Goal: Information Seeking & Learning: Learn about a topic

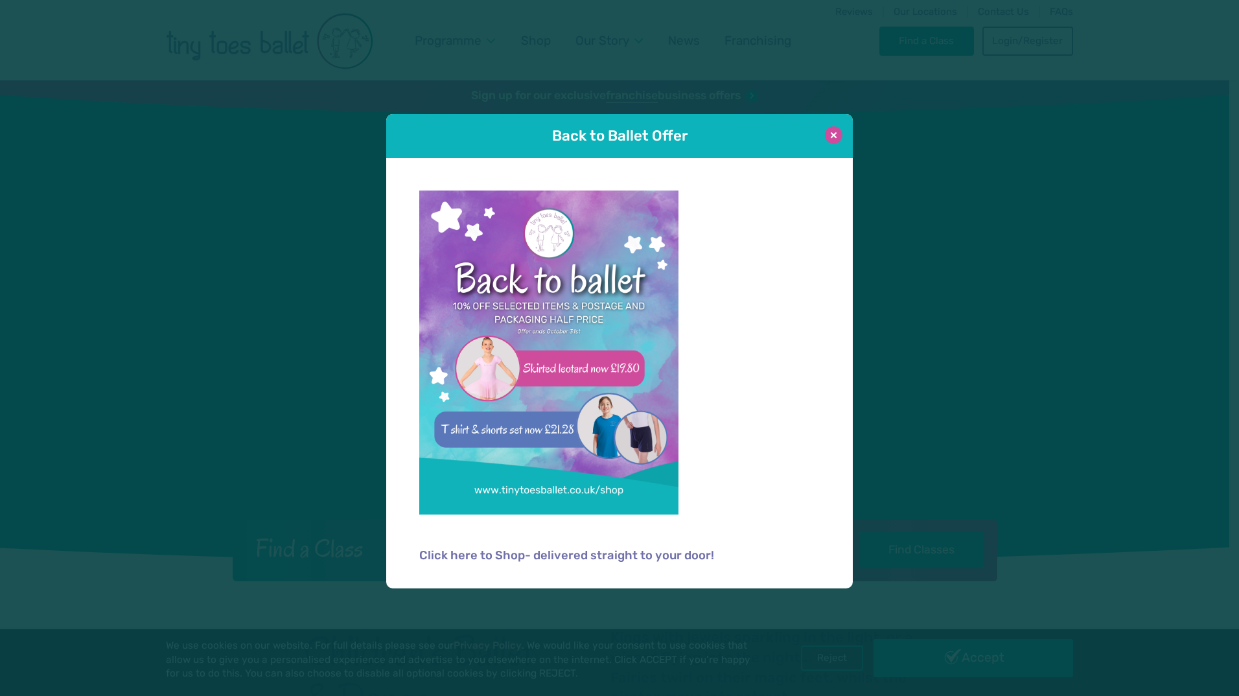
click at [834, 137] on button at bounding box center [833, 134] width 17 height 17
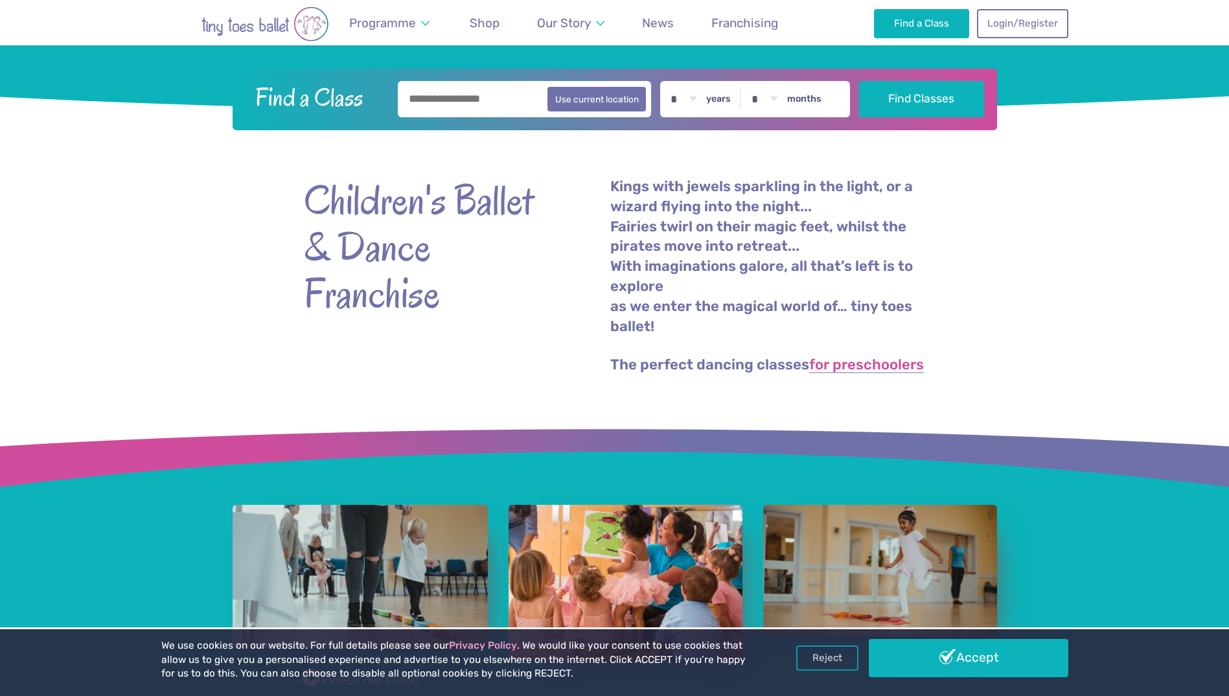
scroll to position [454, 0]
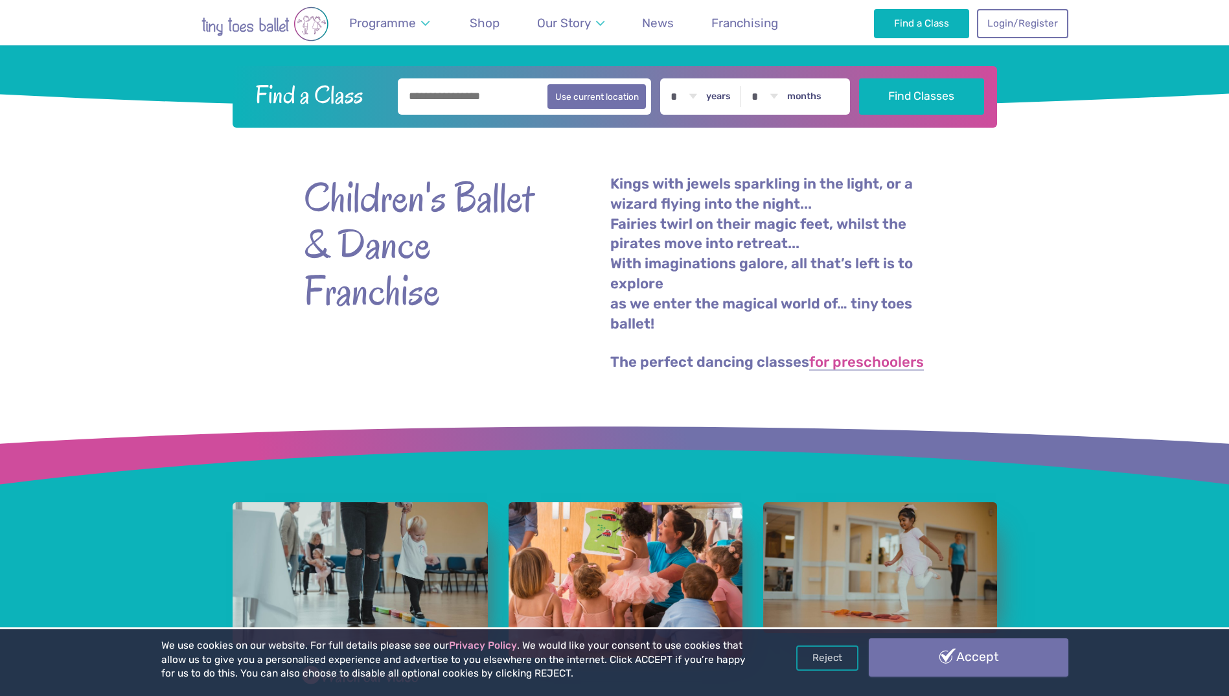
click at [915, 653] on link "Accept" at bounding box center [969, 657] width 200 height 38
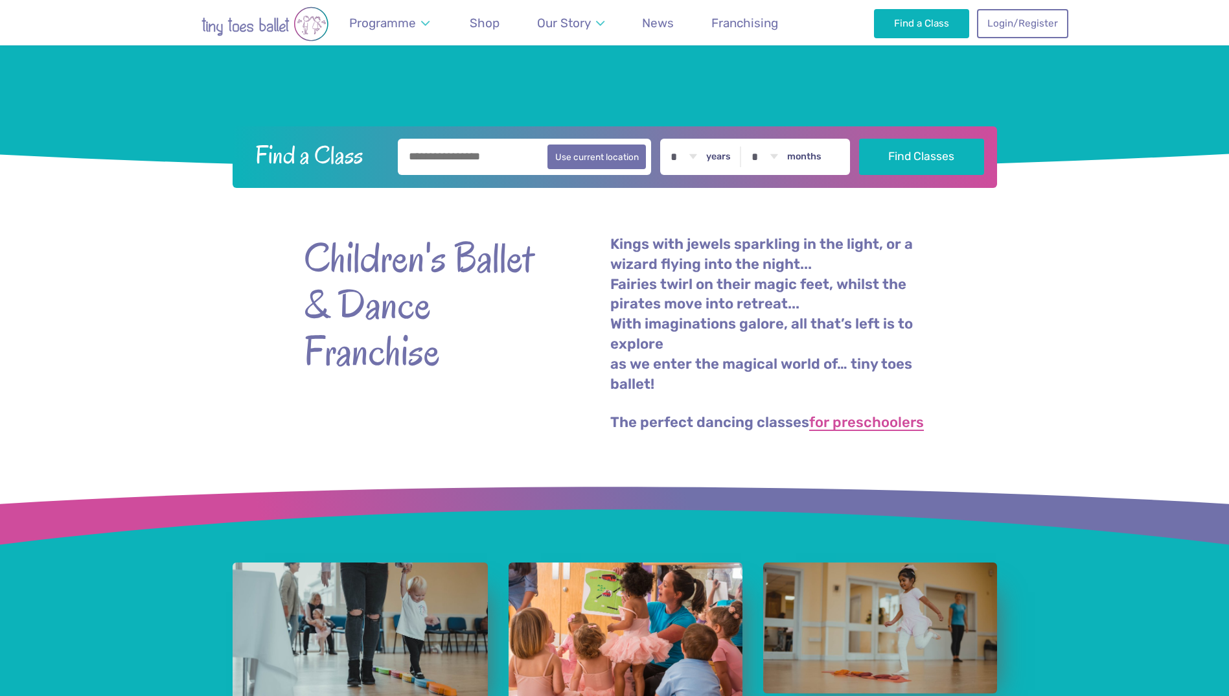
scroll to position [389, 0]
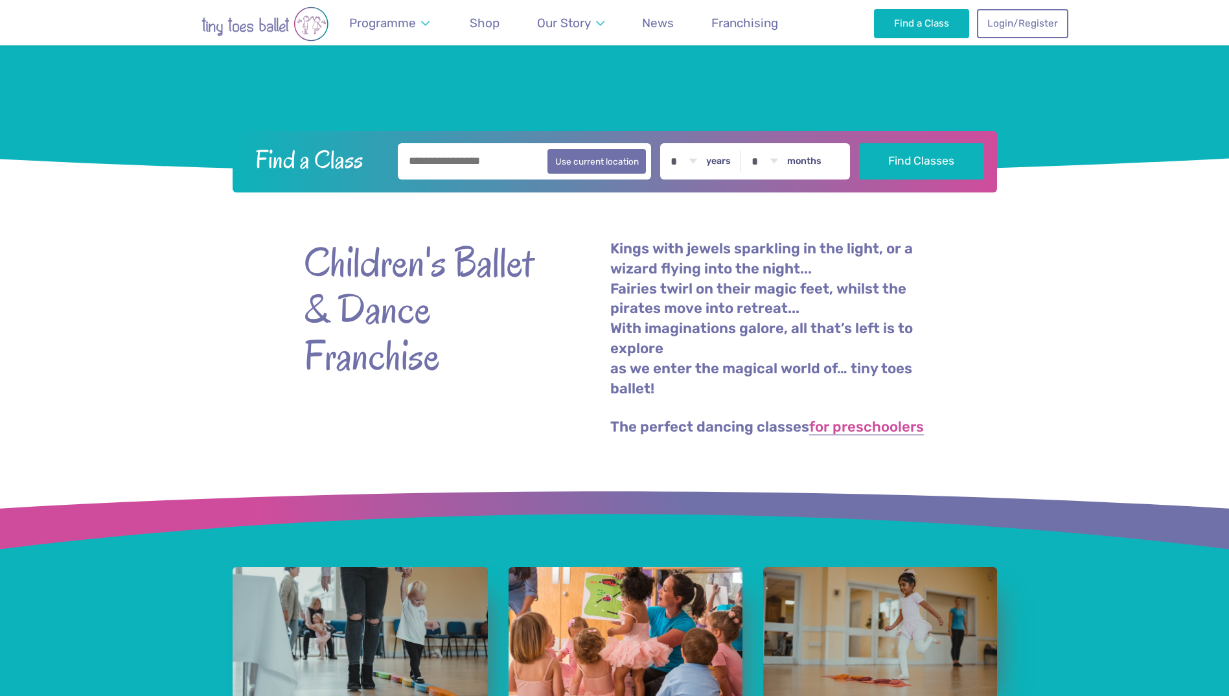
click at [862, 414] on div "Kings with jewels sparkling in the light, or a wizard flying into the night... …" at bounding box center [760, 338] width 330 height 198
click at [885, 429] on link "for preschoolers" at bounding box center [866, 428] width 115 height 16
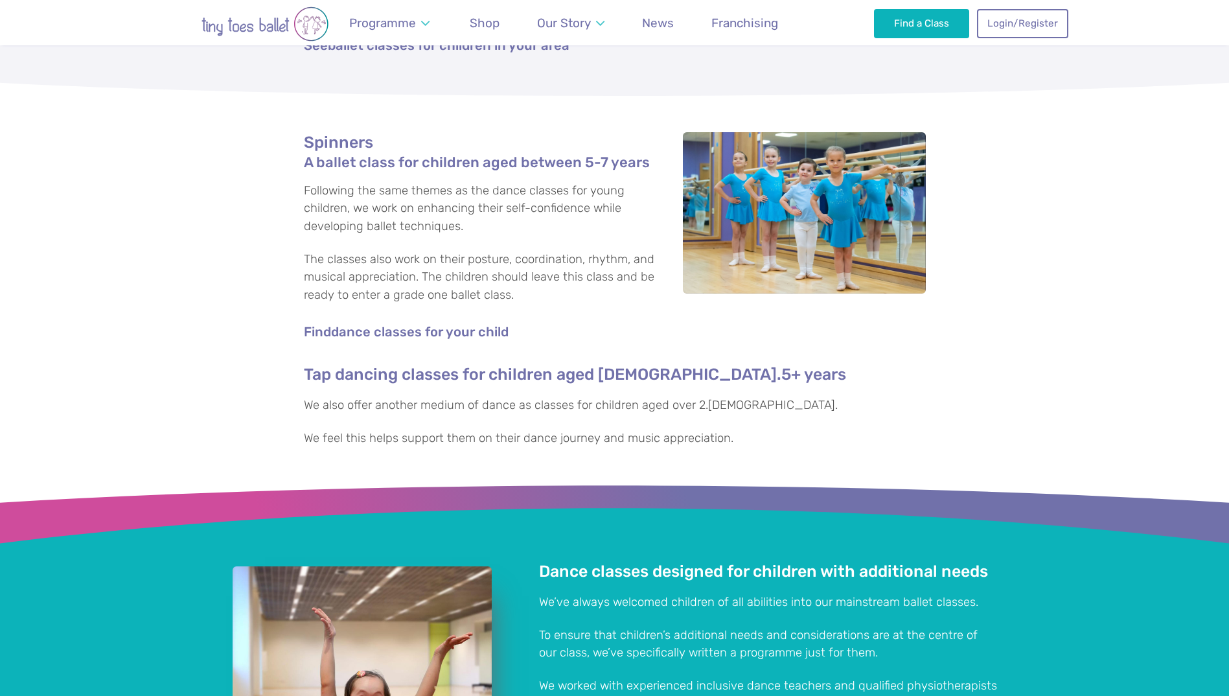
scroll to position [2993, 0]
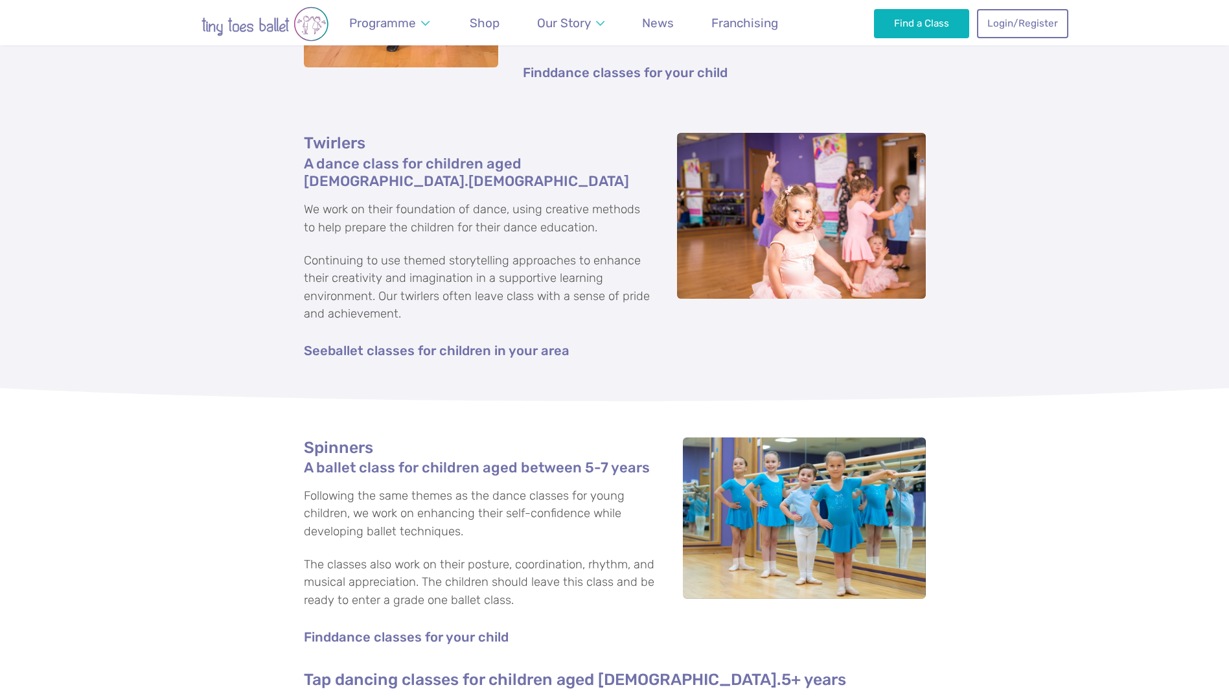
click at [1053, 480] on div "Spinners A ballet class for children aged between 5-7 years Following the same …" at bounding box center [614, 595] width 1229 height 357
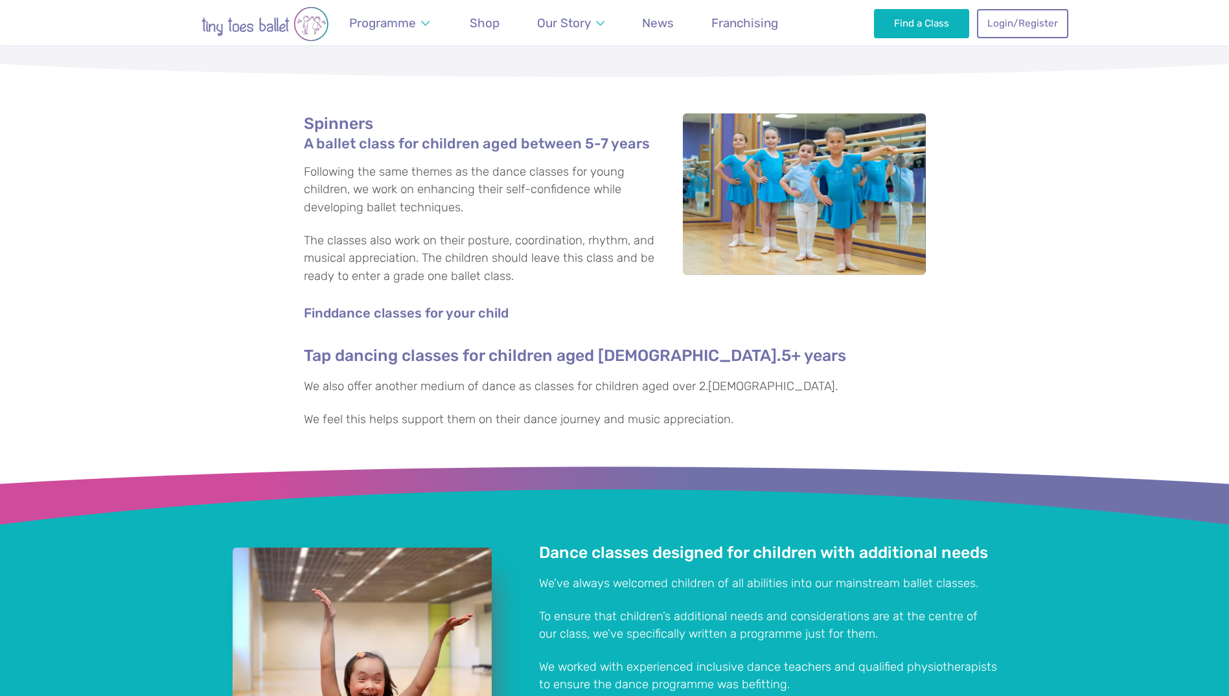
scroll to position [3057, 0]
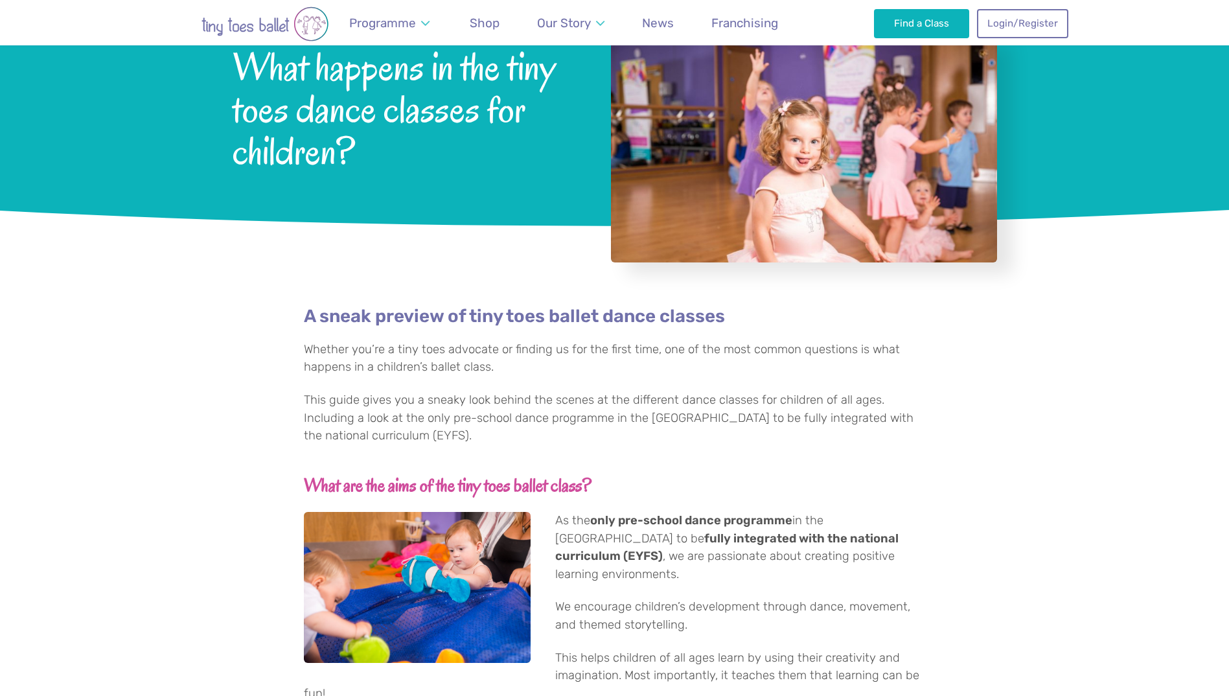
click at [1035, 476] on div "A sneak preview of tiny toes ballet dance classes Whether you’re a tiny toes ad…" at bounding box center [614, 535] width 1229 height 503
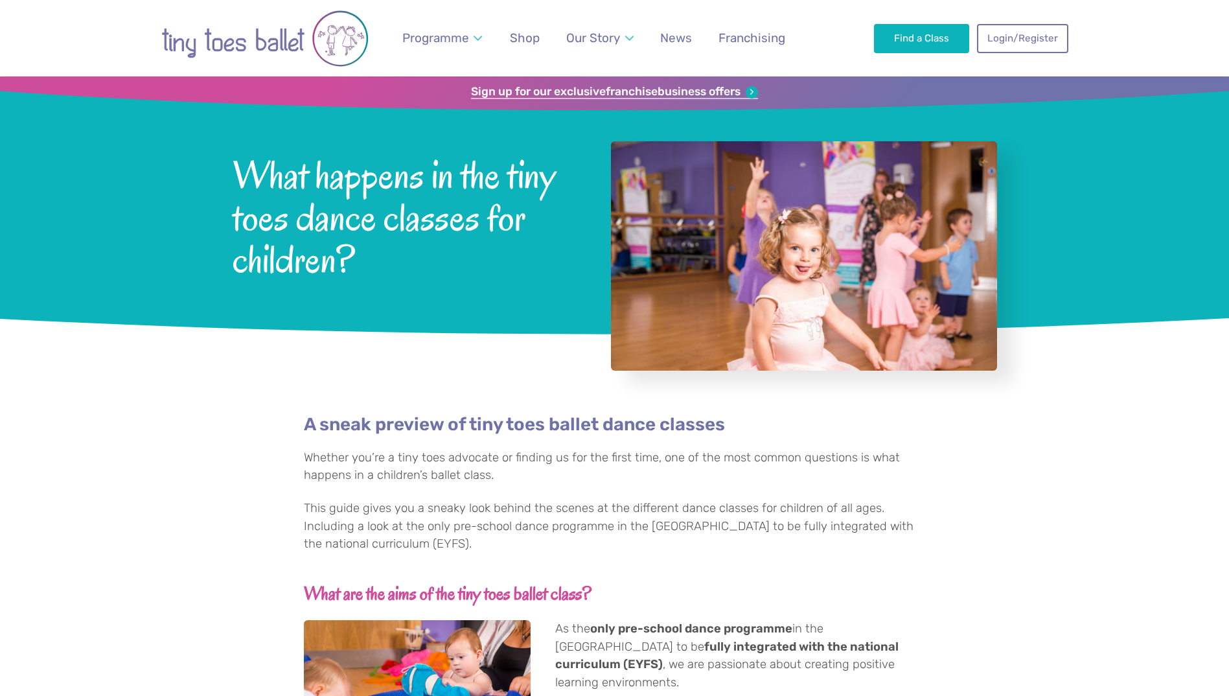
scroll to position [0, 0]
